Goal: Information Seeking & Learning: Learn about a topic

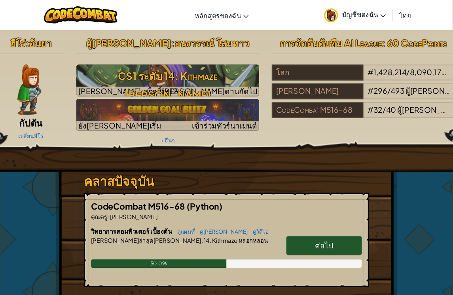
scroll to position [2, 0]
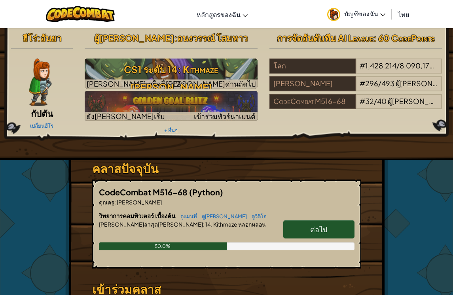
click at [222, 77] on h3 "CS1 ระดับ 14: Kithmaze [PERSON_NAME]" at bounding box center [171, 79] width 173 height 36
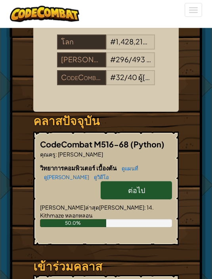
scroll to position [140, 0]
click at [157, 181] on link "ต่อไป" at bounding box center [136, 190] width 71 height 18
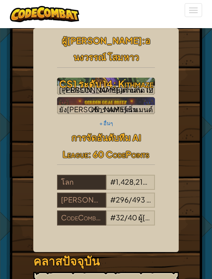
click at [131, 75] on h3 "CS1 ระดับ 14: Kithmaze [PERSON_NAME]" at bounding box center [106, 93] width 98 height 36
click at [140, 75] on h3 "CS1 ระดับ 14: Kithmaze [PERSON_NAME]" at bounding box center [106, 93] width 98 height 36
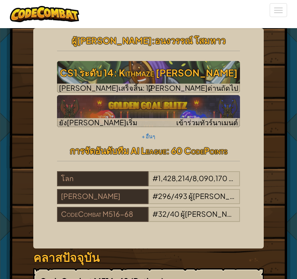
click at [131, 72] on h3 "CS1 ระดับ 14: Kithmaze [PERSON_NAME]" at bounding box center [148, 73] width 183 height 18
click at [131, 76] on h3 "CS1 ระดับ 14: Kithmaze [PERSON_NAME]" at bounding box center [148, 73] width 183 height 18
click at [138, 72] on h3 "CS1 ระดับ 14: Kithmaze [PERSON_NAME]" at bounding box center [148, 73] width 183 height 18
click at [198, 63] on img at bounding box center [148, 77] width 183 height 32
click at [185, 82] on img at bounding box center [148, 77] width 183 height 32
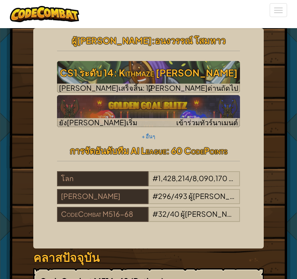
click at [214, 93] on div "[PERSON_NAME]ด่านถัดไป" at bounding box center [193, 87] width 90 height 9
click at [217, 83] on img at bounding box center [148, 77] width 183 height 32
click at [185, 69] on h3 "CS1 ระดับ 14: Kithmaze [PERSON_NAME]" at bounding box center [148, 73] width 183 height 18
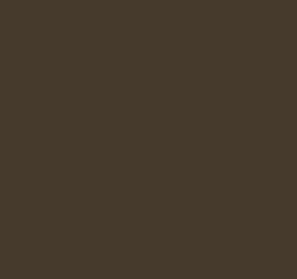
select select "th"
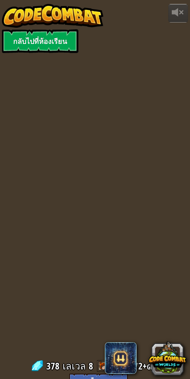
select select "th"
